Goal: Task Accomplishment & Management: Manage account settings

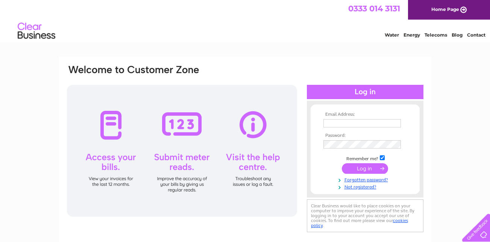
type input "wpschool04@gmail.com"
click at [348, 169] on input "submit" at bounding box center [365, 168] width 46 height 11
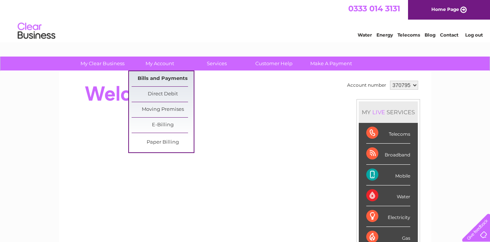
click at [159, 76] on link "Bills and Payments" at bounding box center [163, 78] width 62 height 15
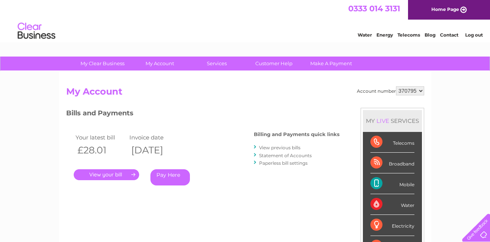
click at [113, 175] on link "." at bounding box center [106, 174] width 65 height 11
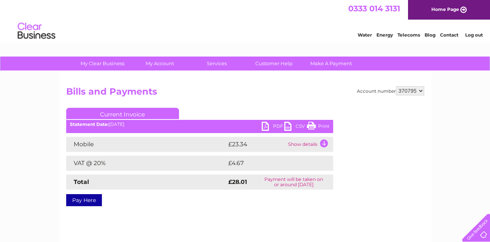
click at [314, 125] on link "Print" at bounding box center [318, 127] width 23 height 11
click at [265, 125] on link "PDF" at bounding box center [273, 127] width 23 height 11
